Goal: Information Seeking & Learning: Learn about a topic

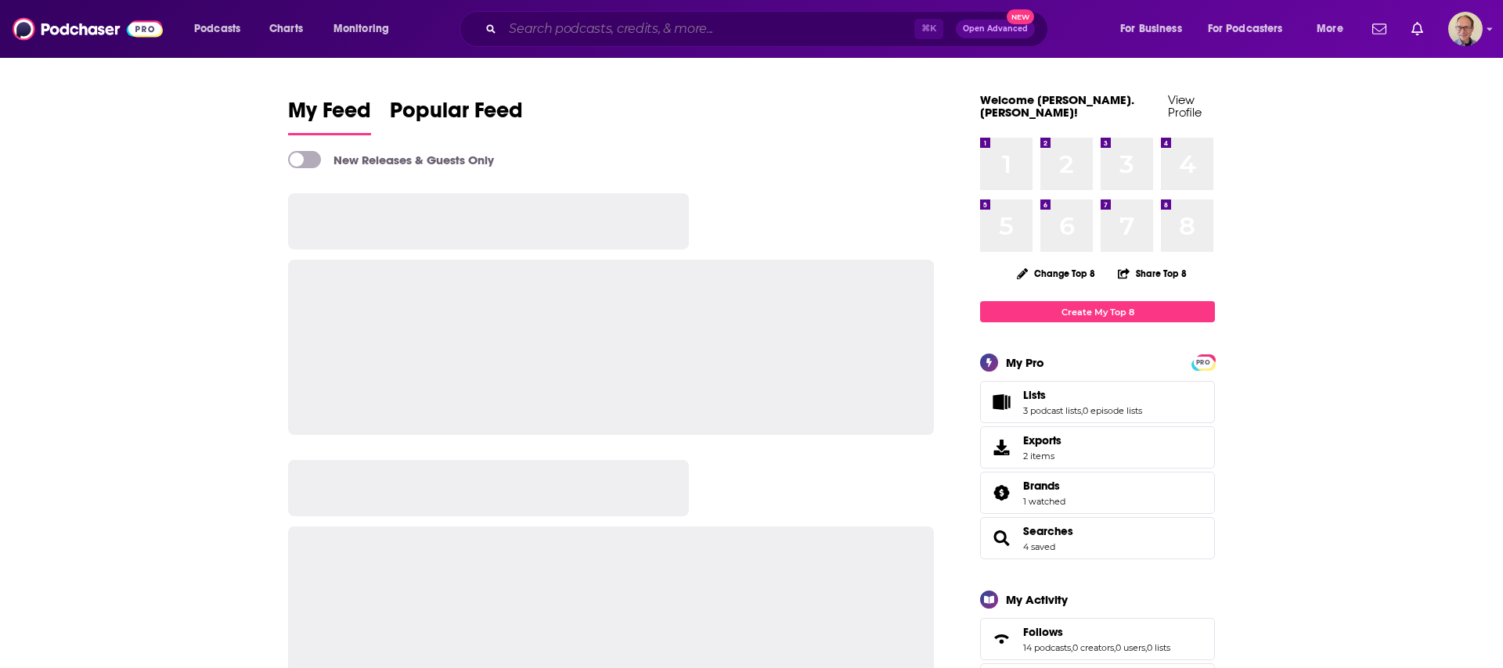
click at [602, 31] on input "Search podcasts, credits, & more..." at bounding box center [708, 28] width 412 height 25
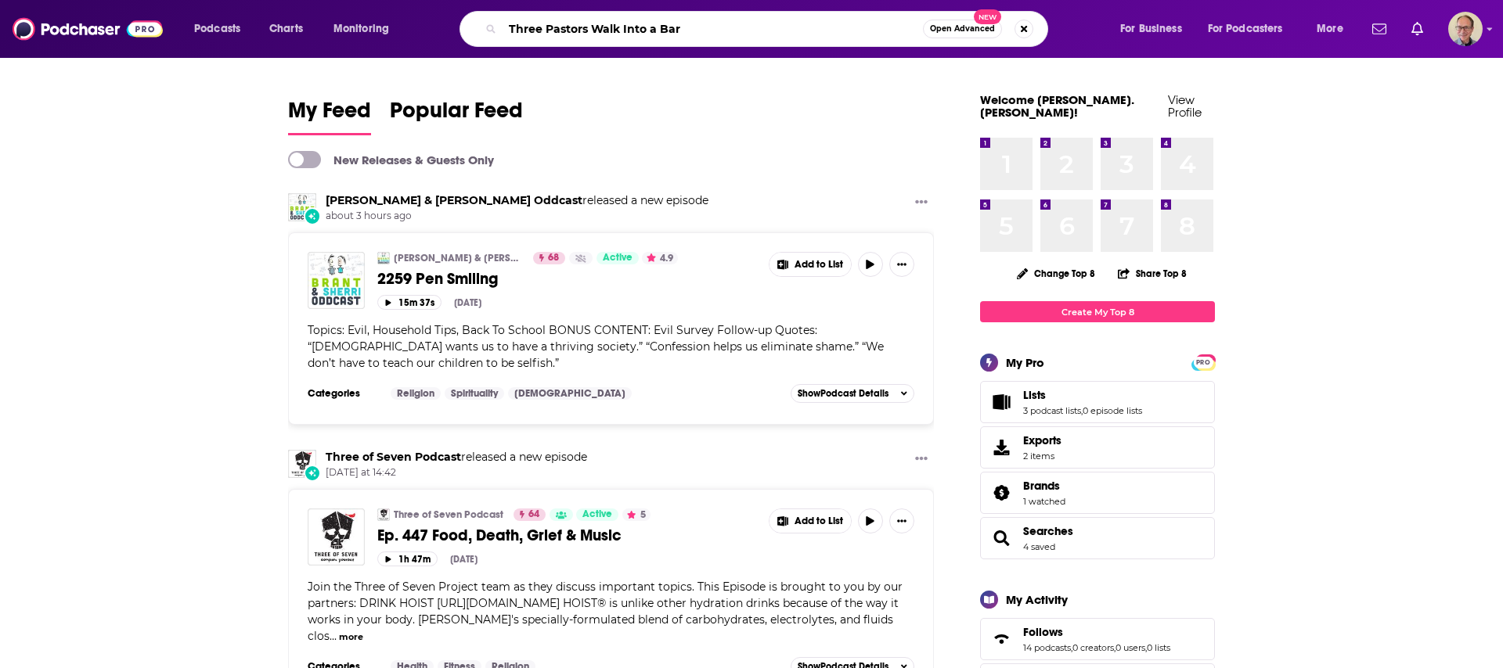
type input "Three Pastors Walk Into a Bar"
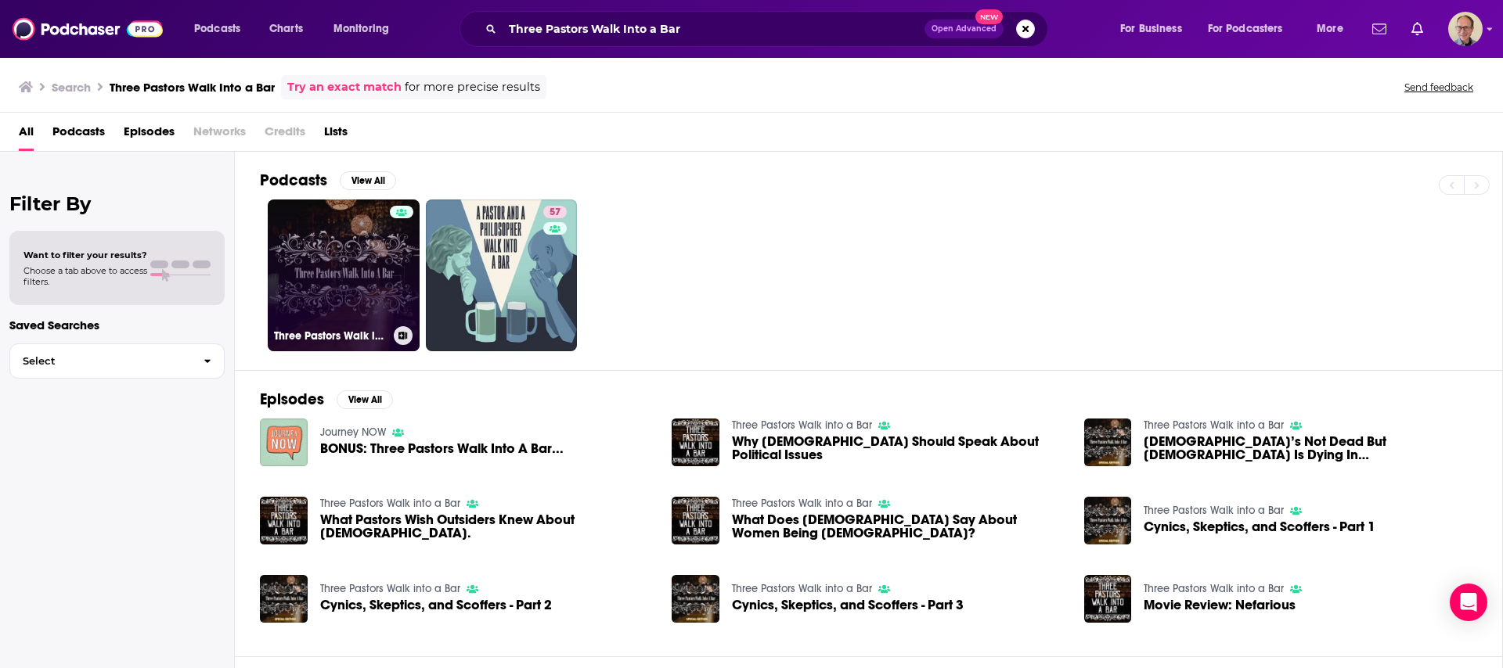
click at [350, 262] on link "Three Pastors Walk into a Bar" at bounding box center [344, 276] width 152 height 152
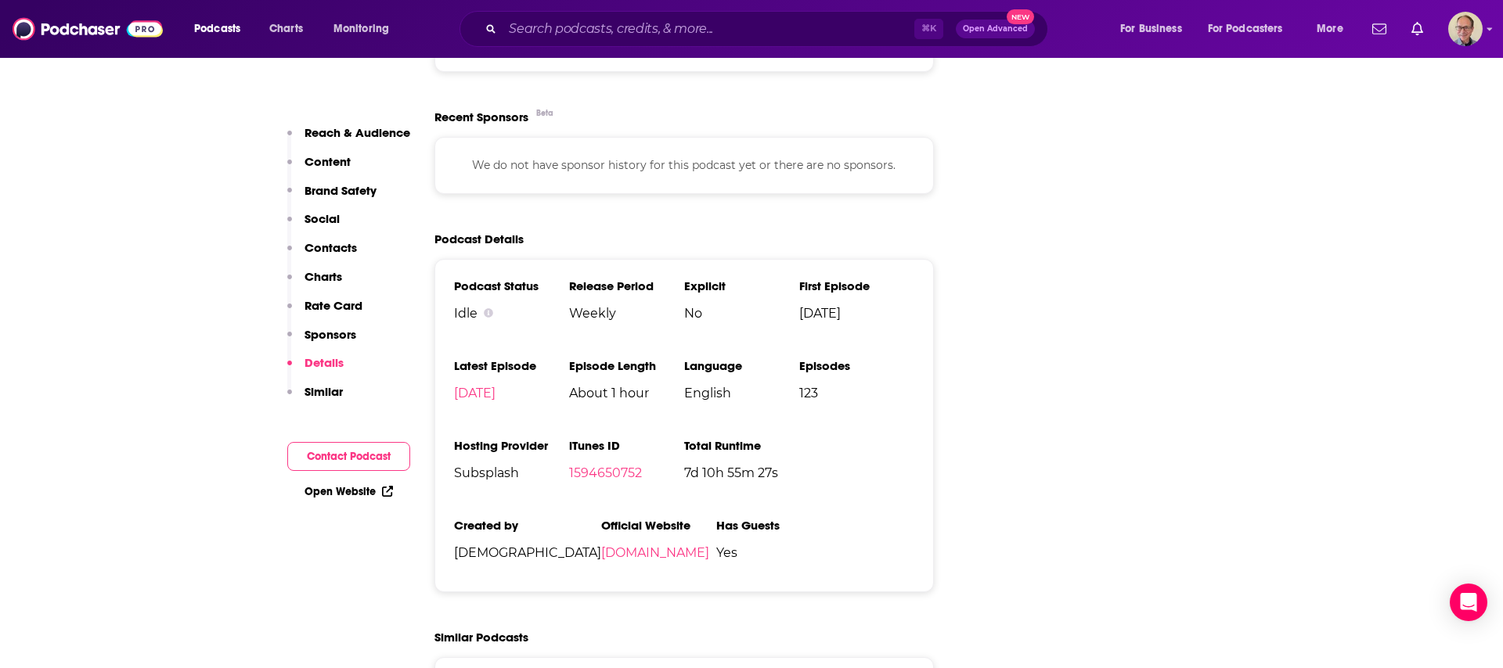
scroll to position [2002, 0]
click at [348, 490] on link "Open Website" at bounding box center [348, 491] width 88 height 13
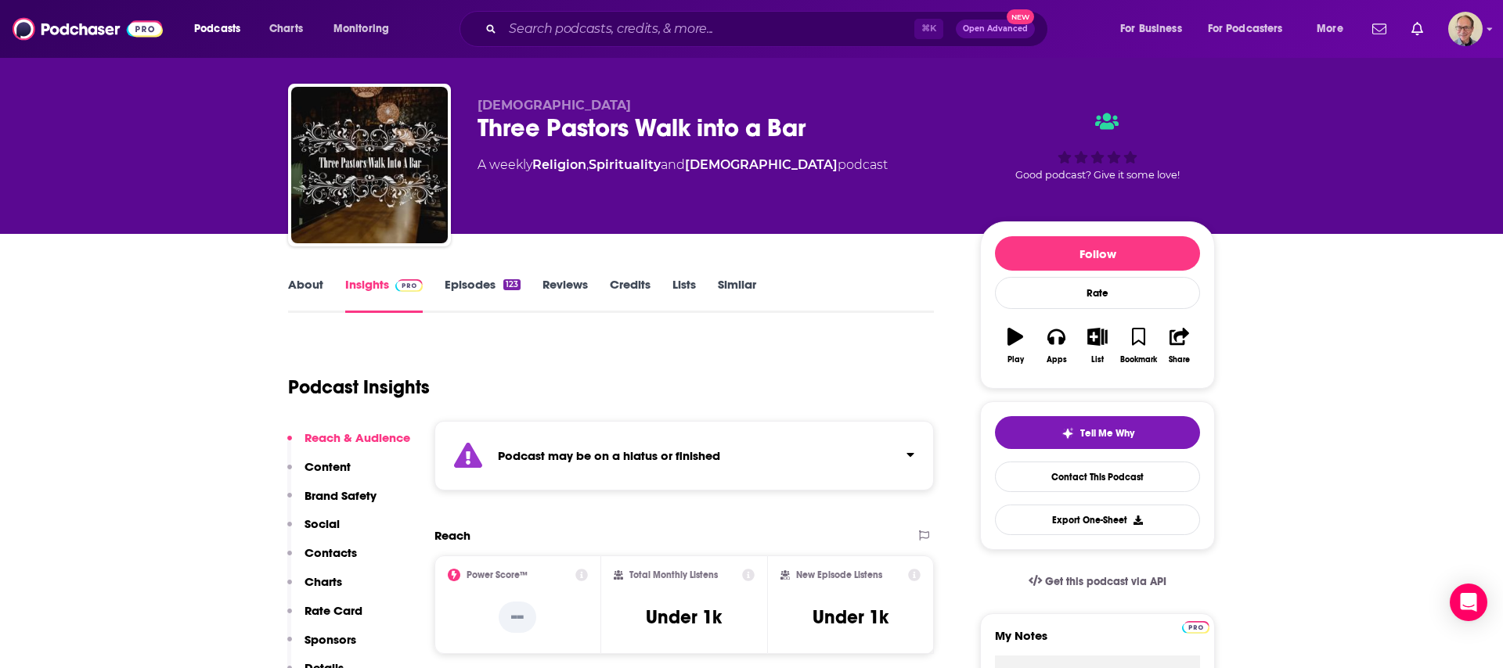
scroll to position [18, 0]
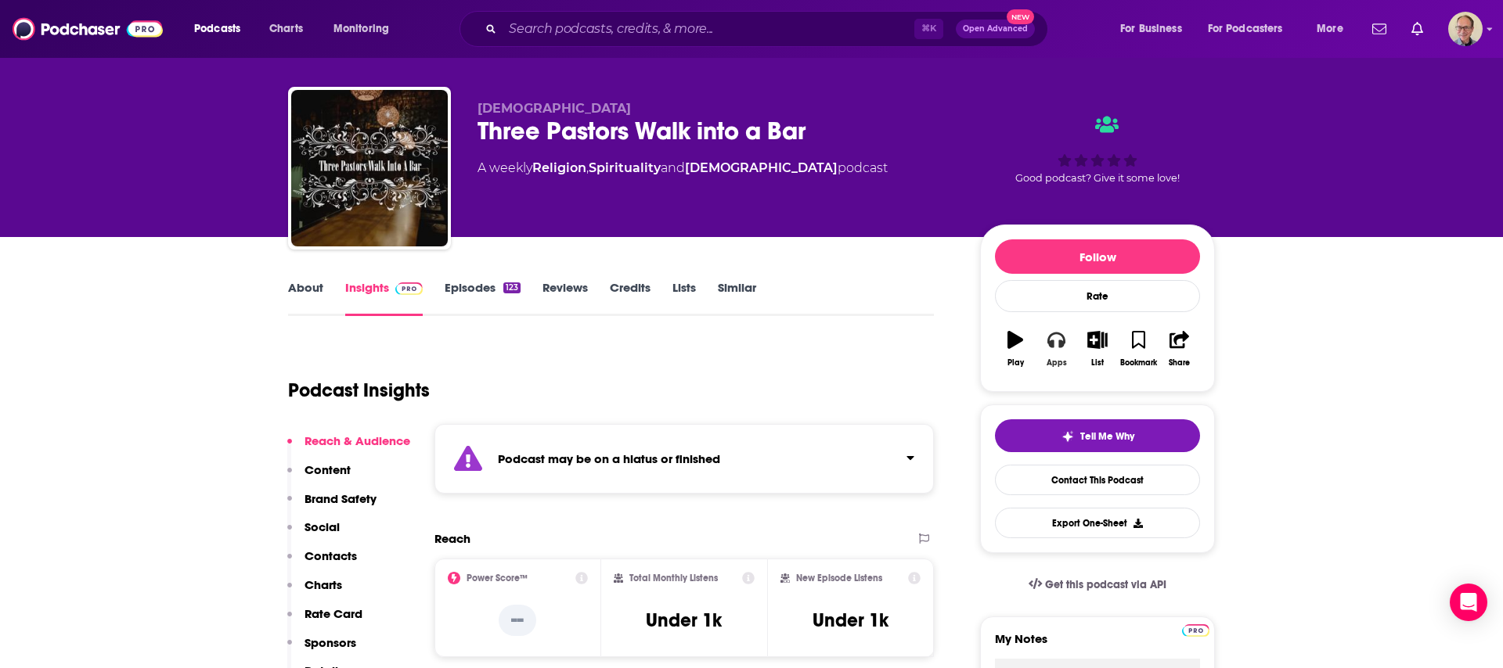
click at [1056, 336] on icon "button" at bounding box center [1055, 339] width 17 height 17
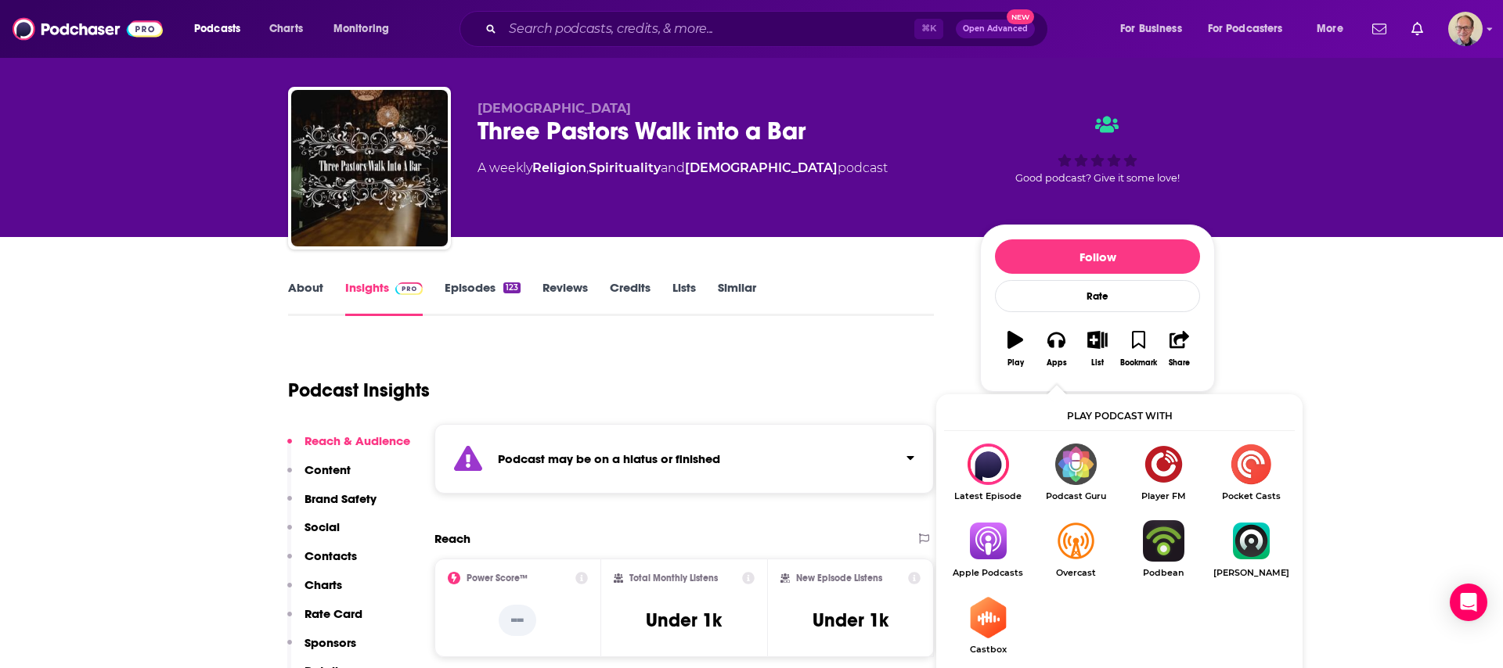
click at [992, 538] on img "Show Listen On dropdown" at bounding box center [988, 540] width 88 height 41
